Goal: Information Seeking & Learning: Find specific fact

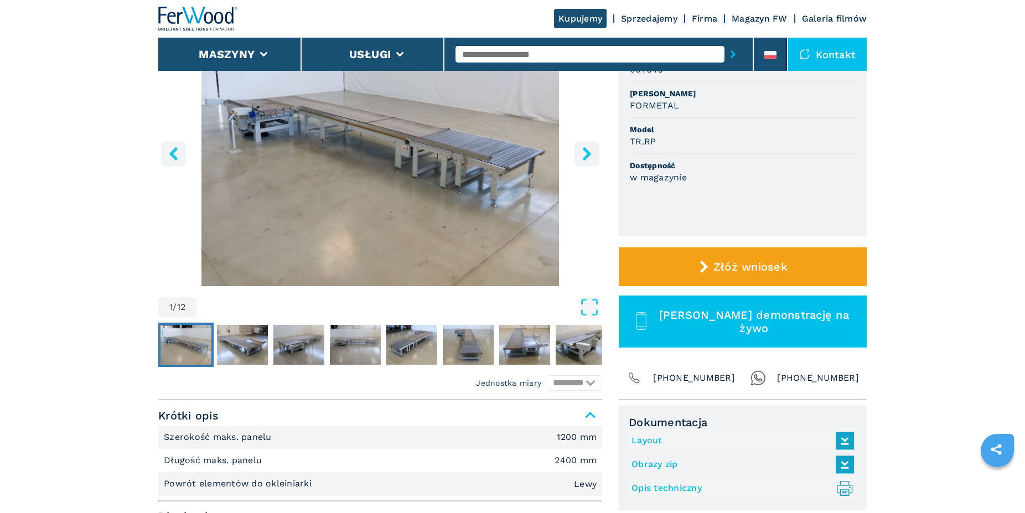
scroll to position [250, 0]
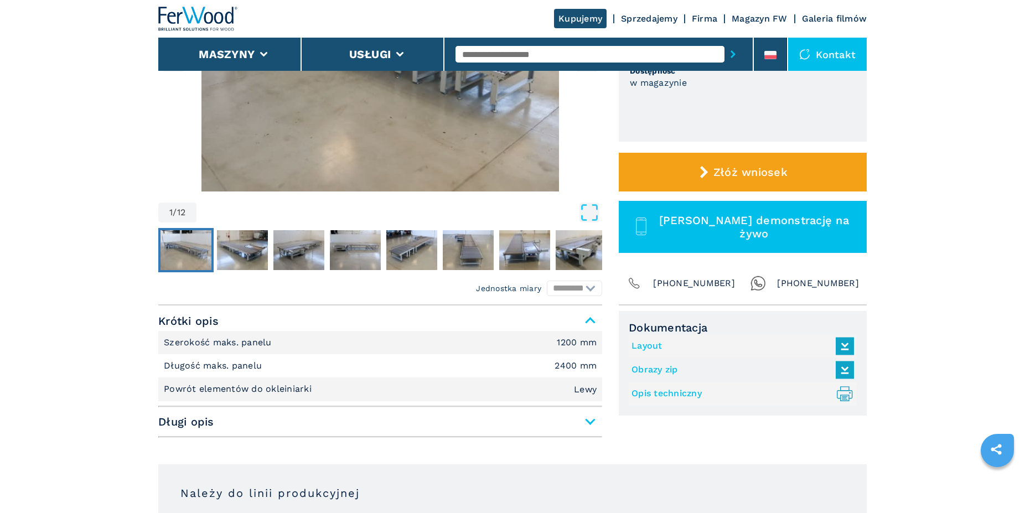
click at [364, 420] on span "Długi opis" at bounding box center [380, 422] width 444 height 20
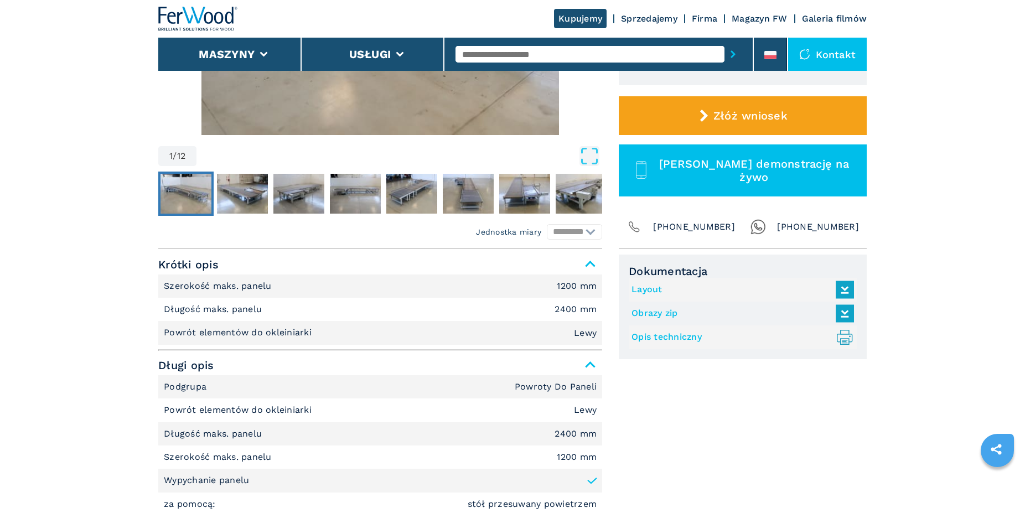
scroll to position [0, 0]
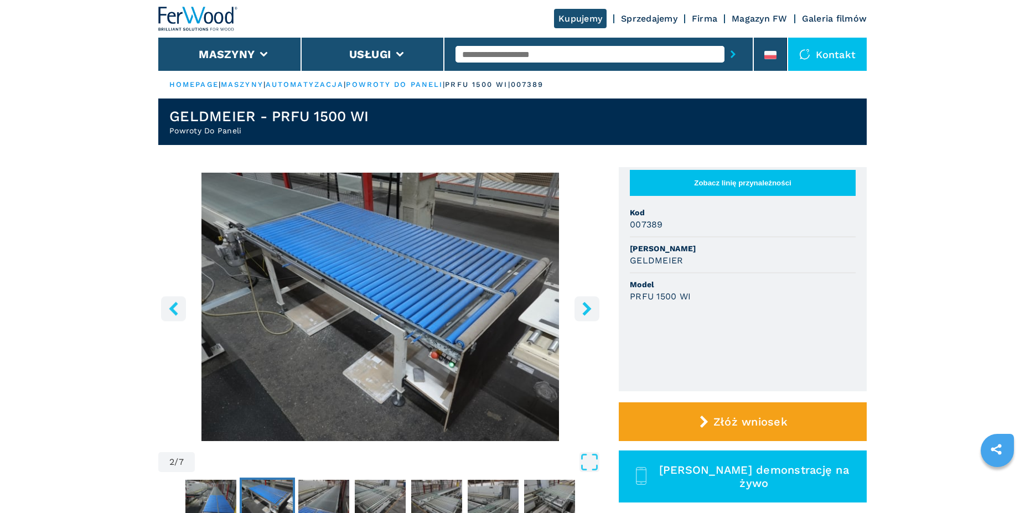
scroll to position [99, 0]
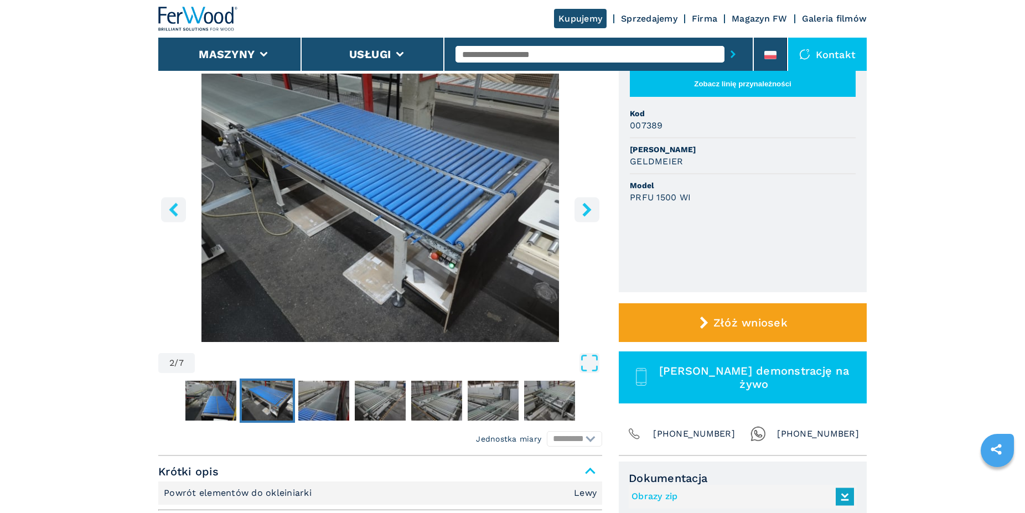
click at [588, 210] on icon "right-button" at bounding box center [586, 210] width 9 height 14
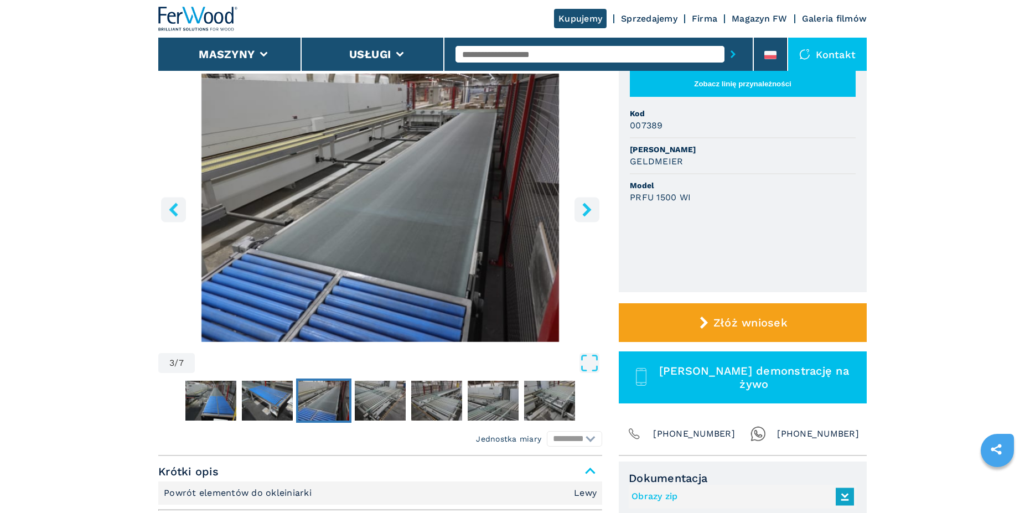
click at [588, 210] on icon "right-button" at bounding box center [586, 210] width 9 height 14
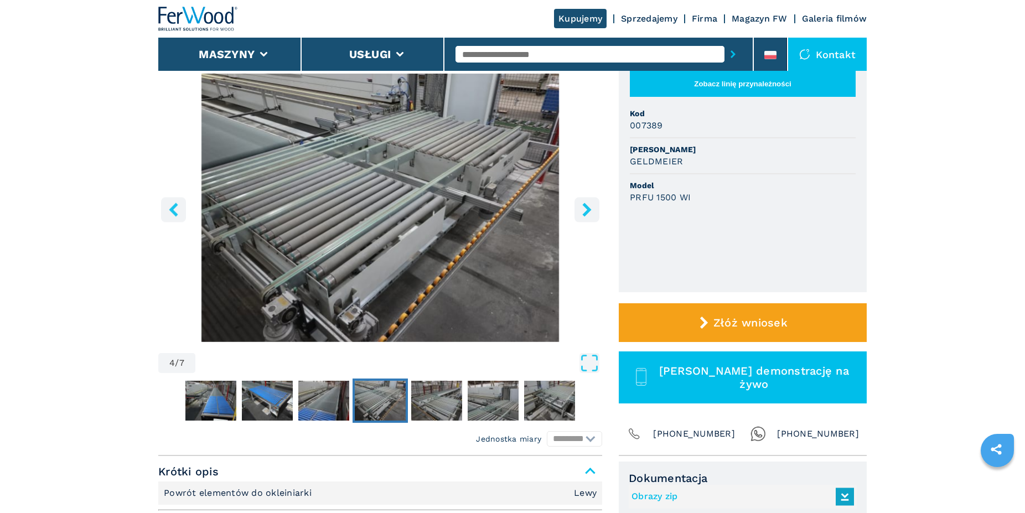
click at [588, 211] on icon "right-button" at bounding box center [586, 210] width 9 height 14
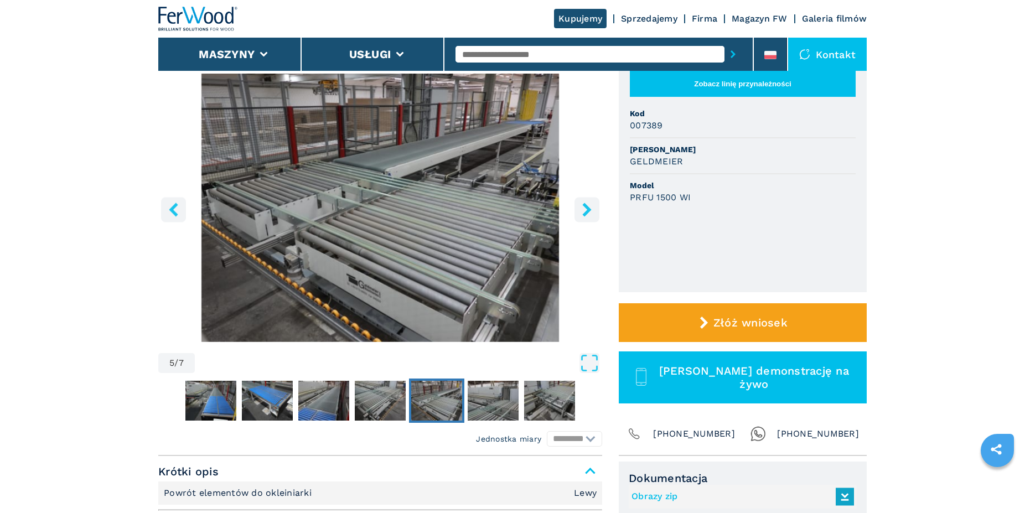
click at [588, 211] on icon "right-button" at bounding box center [586, 210] width 9 height 14
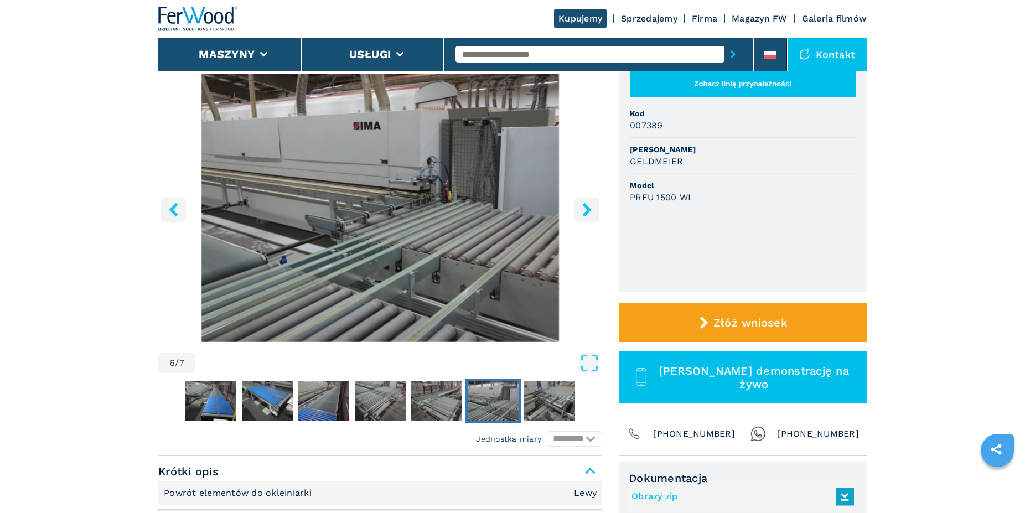
click at [588, 211] on icon "right-button" at bounding box center [586, 210] width 9 height 14
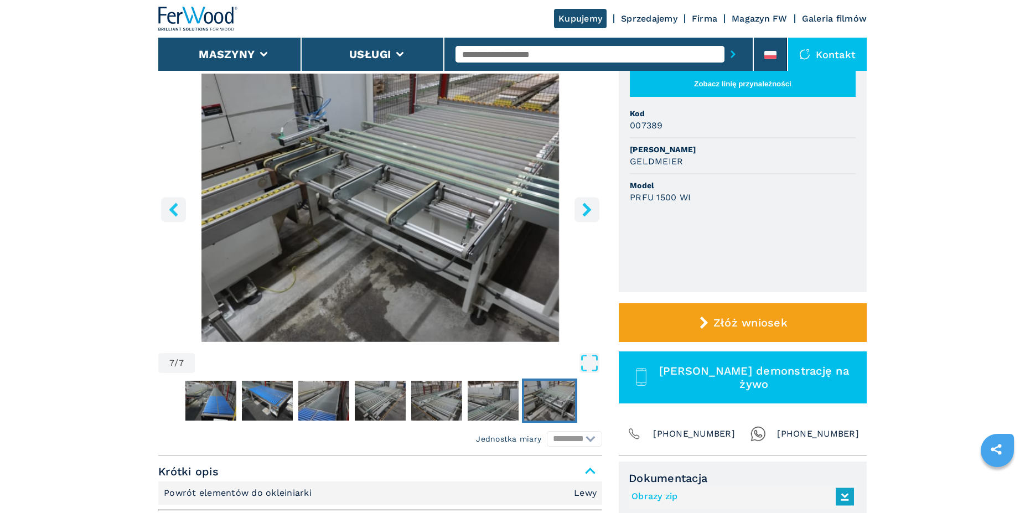
click at [588, 211] on icon "right-button" at bounding box center [586, 210] width 9 height 14
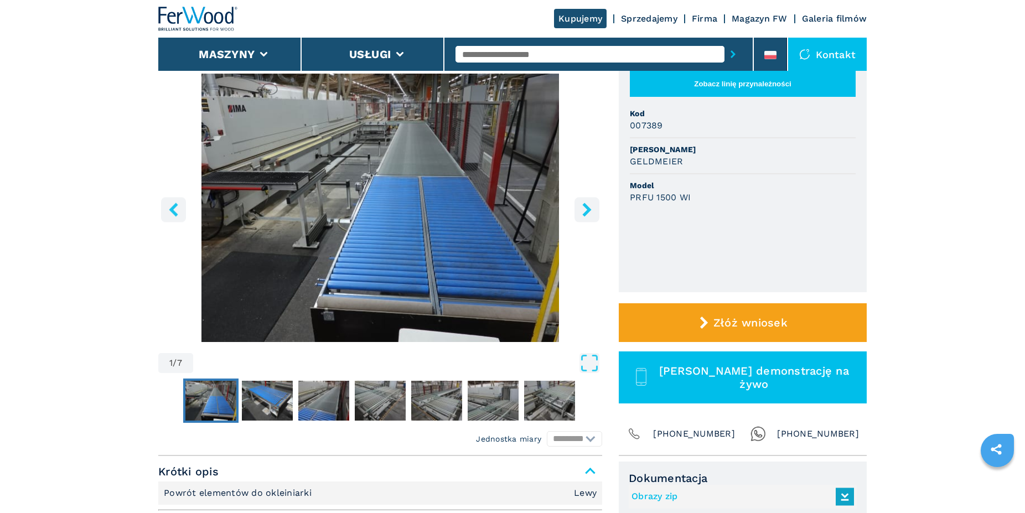
click at [588, 211] on icon "right-button" at bounding box center [586, 210] width 9 height 14
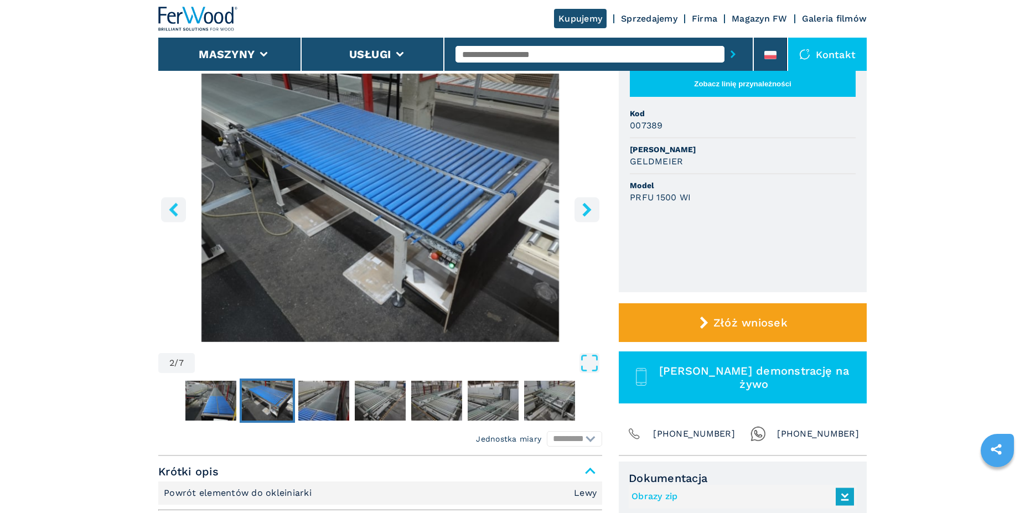
click at [588, 211] on icon "right-button" at bounding box center [586, 210] width 9 height 14
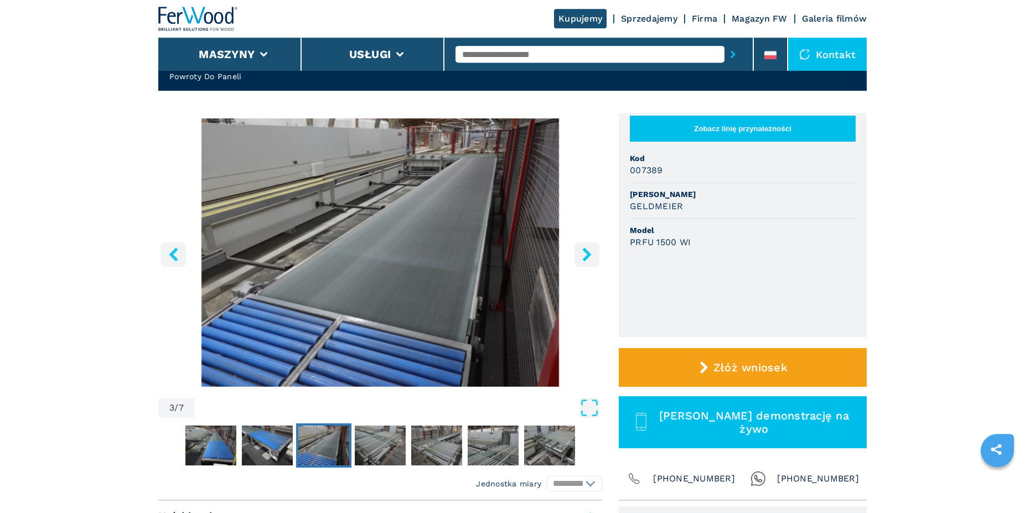
scroll to position [0, 0]
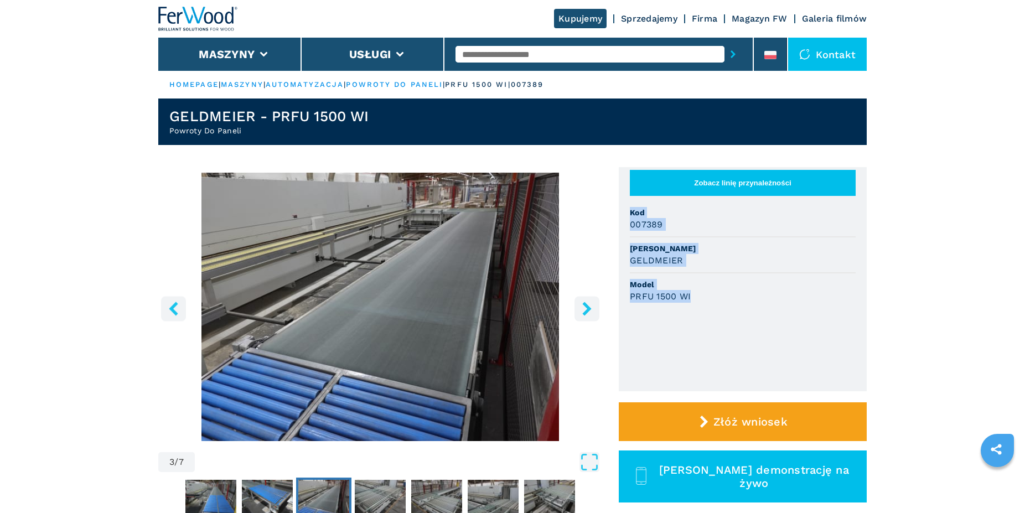
drag, startPoint x: 696, startPoint y: 304, endPoint x: 615, endPoint y: 209, distance: 124.5
click at [615, 209] on div "**********" at bounding box center [512, 361] width 709 height 388
copy ul "Kod 007389 [PERSON_NAME] Model PRFU 1500 WI"
